Goal: Task Accomplishment & Management: Use online tool/utility

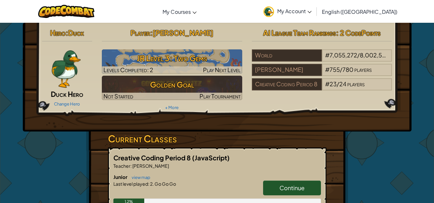
drag, startPoint x: 0, startPoint y: 0, endPoint x: 255, endPoint y: 103, distance: 275.6
drag, startPoint x: 255, startPoint y: 103, endPoint x: 108, endPoint y: 104, distance: 147.8
click at [106, 103] on div "Hero : Duck Duck Hero Change Hero Player : [PERSON_NAME] Level 3: Two Gems Leve…" at bounding box center [217, 69] width 360 height 86
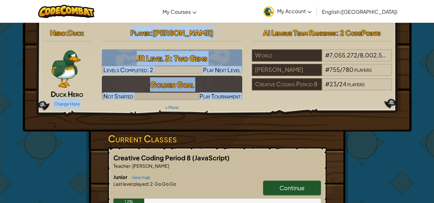
click at [75, 67] on img at bounding box center [65, 68] width 31 height 39
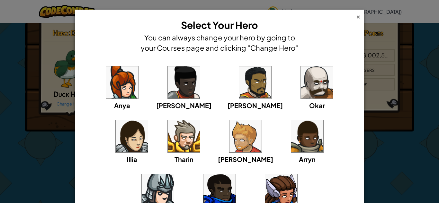
click at [356, 19] on div "×" at bounding box center [358, 16] width 4 height 7
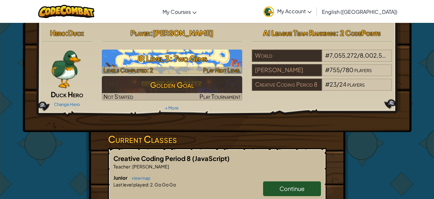
click at [168, 55] on h3 "JR Level 3: Two Gems" at bounding box center [172, 58] width 140 height 14
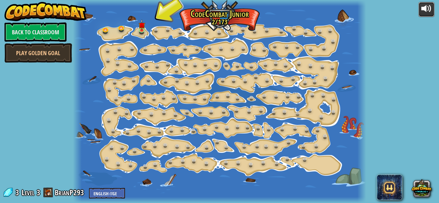
click at [427, 6] on div at bounding box center [426, 9] width 10 height 10
click at [434, 9] on button at bounding box center [426, 9] width 16 height 15
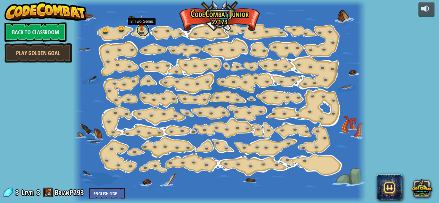
click at [140, 31] on link at bounding box center [143, 30] width 13 height 13
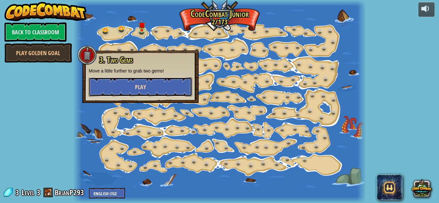
click at [156, 91] on button "Play" at bounding box center [140, 86] width 103 height 19
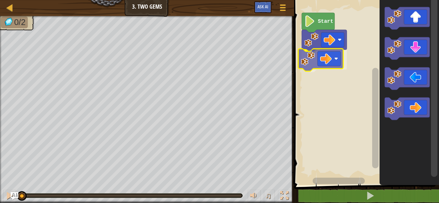
click at [305, 67] on div "Start" at bounding box center [365, 91] width 147 height 189
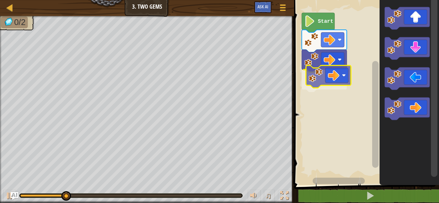
click at [320, 77] on div "Start" at bounding box center [365, 91] width 147 height 189
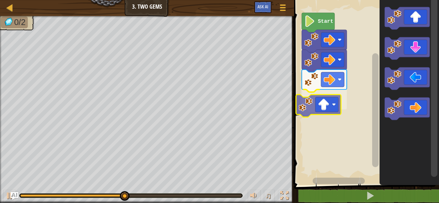
click at [309, 101] on div "Start" at bounding box center [365, 91] width 147 height 189
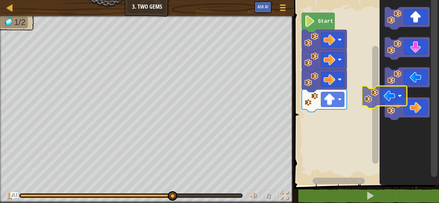
click at [400, 89] on g "Blockly Workspace" at bounding box center [407, 63] width 45 height 113
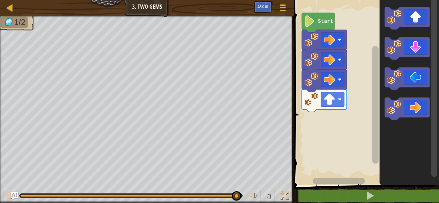
click at [317, 110] on div "Start" at bounding box center [365, 91] width 147 height 189
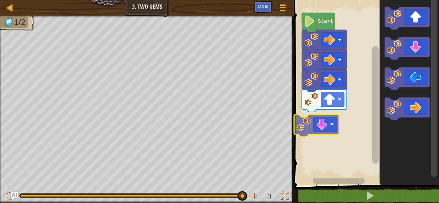
click at [311, 129] on div "Start" at bounding box center [365, 91] width 147 height 189
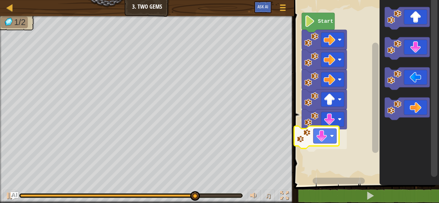
click at [319, 138] on div "Start" at bounding box center [365, 91] width 147 height 189
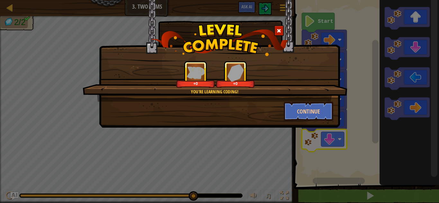
click at [282, 105] on div "Continue" at bounding box center [308, 111] width 59 height 19
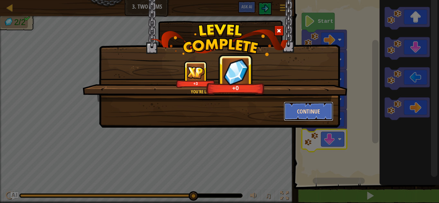
click at [303, 103] on button "Continue" at bounding box center [309, 111] width 50 height 19
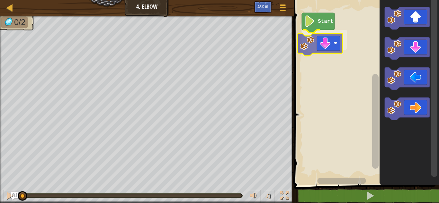
click at [320, 45] on div "Start" at bounding box center [365, 91] width 147 height 189
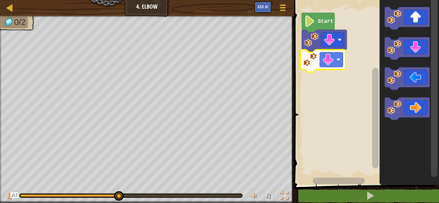
click at [305, 58] on div "Start" at bounding box center [365, 91] width 147 height 189
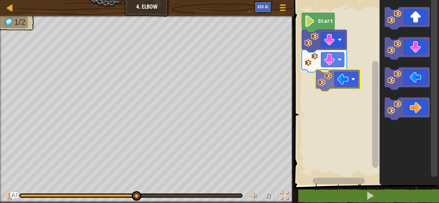
click at [316, 78] on div "Start" at bounding box center [365, 91] width 147 height 189
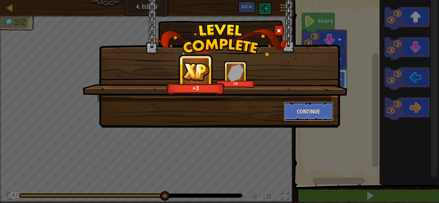
click at [298, 113] on button "Continue" at bounding box center [309, 111] width 50 height 19
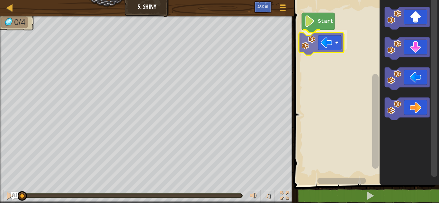
click at [316, 49] on div "Start" at bounding box center [365, 91] width 147 height 189
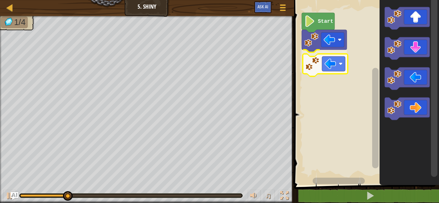
click at [310, 75] on div "Start" at bounding box center [365, 91] width 147 height 189
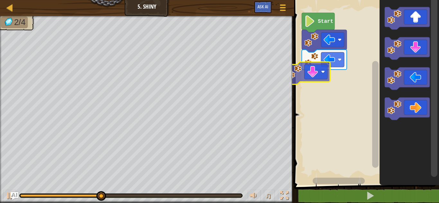
click at [313, 85] on div "Start" at bounding box center [365, 91] width 147 height 189
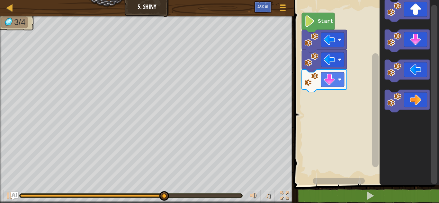
click at [308, 104] on div "Start" at bounding box center [365, 91] width 147 height 189
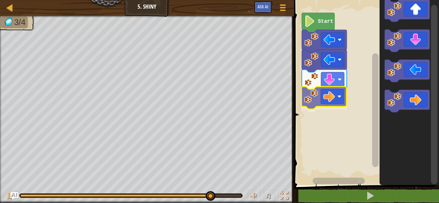
click at [310, 95] on div "Start" at bounding box center [365, 91] width 147 height 189
